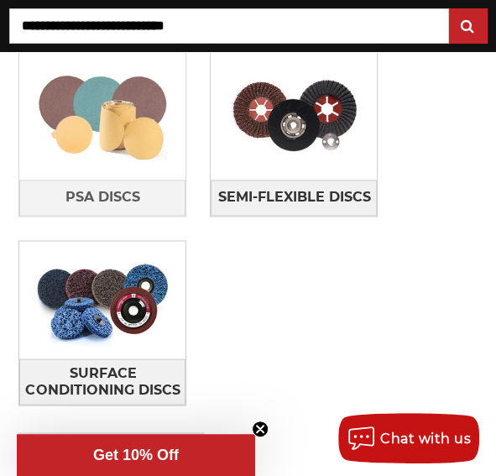
scroll to position [839, 0]
